Goal: Communication & Community: Answer question/provide support

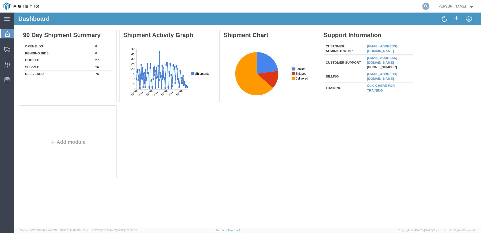
click at [430, 5] on icon at bounding box center [426, 6] width 7 height 7
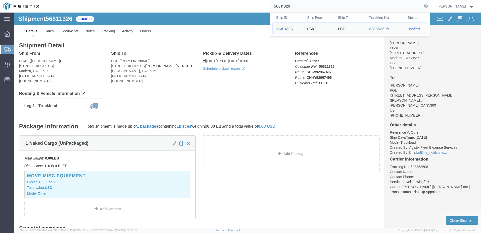
drag, startPoint x: 310, startPoint y: 8, endPoint x: 295, endPoint y: 10, distance: 15.4
click at [295, 10] on input "56811326" at bounding box center [346, 6] width 152 height 12
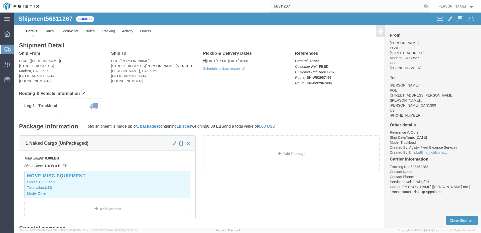
drag, startPoint x: 303, startPoint y: 7, endPoint x: 295, endPoint y: 10, distance: 9.0
click at [295, 10] on input "56811267" at bounding box center [346, 6] width 152 height 12
type input "56811326"
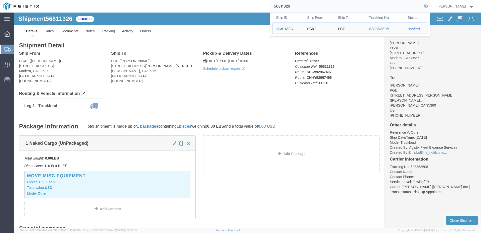
click at [270, 5] on div "56811326 Ship ID Ship From Ship To Tracking Nu. Status Ship ID 56811326 Ship Fr…" at bounding box center [236, 6] width 387 height 13
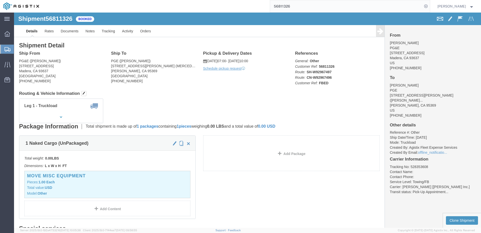
click span
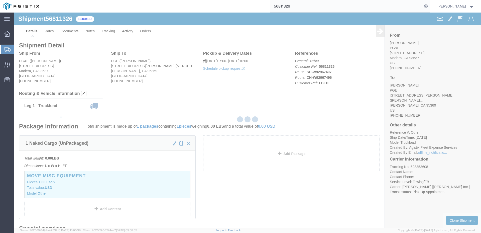
checkbox input "true"
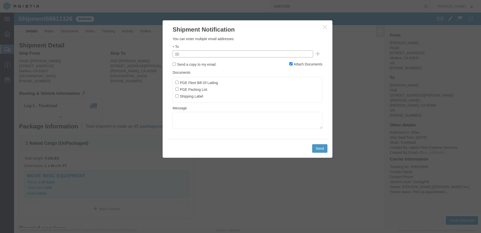
click input "text"
type input "E"
type input "[EMAIL_ADDRESS][DOMAIN_NAME]"
click input "PGE Fleet Bill Of Lading"
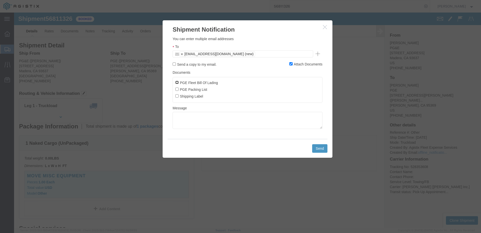
checkbox input "true"
click button "Send"
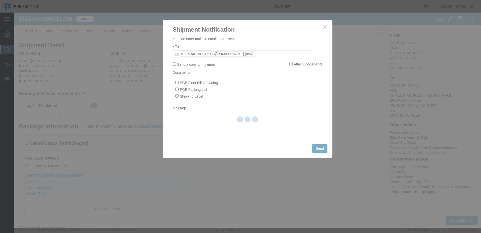
checkbox input "false"
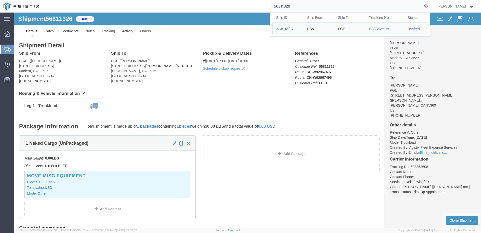
drag, startPoint x: 303, startPoint y: 7, endPoint x: 295, endPoint y: 11, distance: 9.2
click at [295, 11] on input "56811326" at bounding box center [346, 6] width 152 height 12
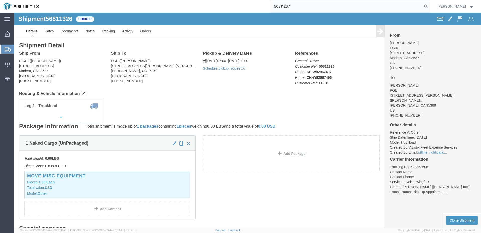
type input "56811267"
click span
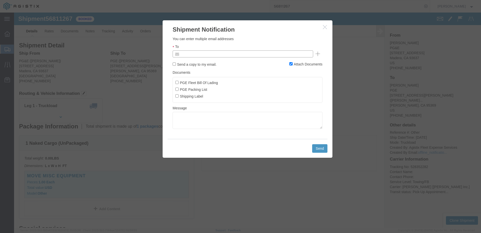
click input "text"
type input "[EMAIL_ADDRESS][DOMAIN_NAME]"
click input "PGE Fleet Bill Of Lading"
checkbox input "true"
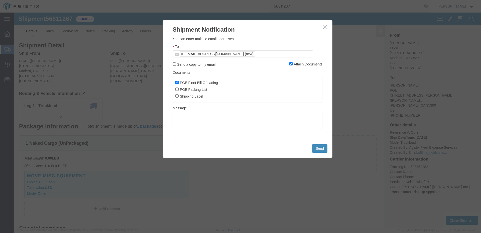
click button "Send"
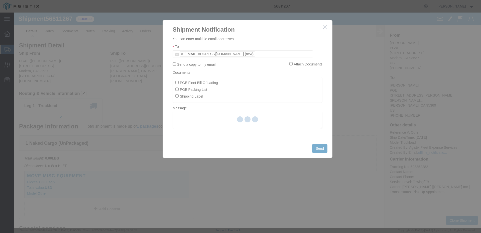
checkbox input "false"
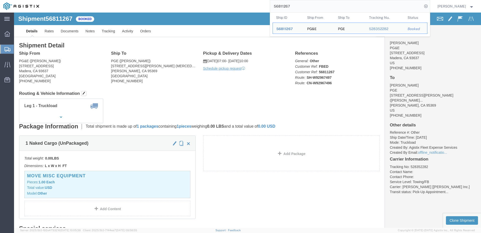
drag, startPoint x: 305, startPoint y: 5, endPoint x: 289, endPoint y: 10, distance: 16.8
click at [289, 10] on input "56811267" at bounding box center [346, 6] width 152 height 12
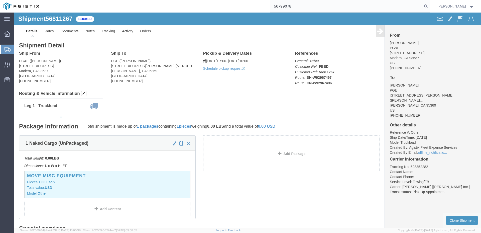
type input "56799078"
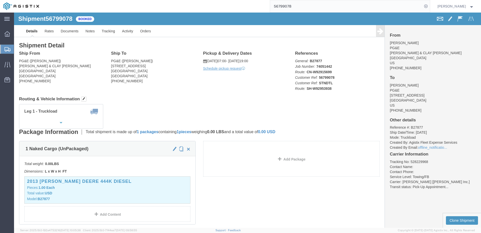
click span
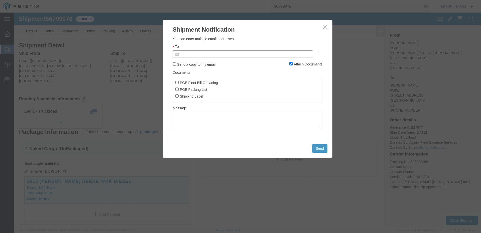
click input "text"
type input "[EMAIL_ADDRESS][DOMAIN_NAME]"
click input "PGE Fleet Bill Of Lading"
checkbox input "true"
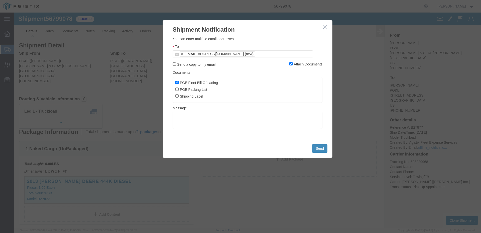
click button "Send"
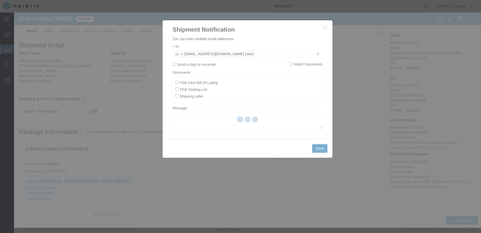
checkbox input "false"
